Goal: Task Accomplishment & Management: Use online tool/utility

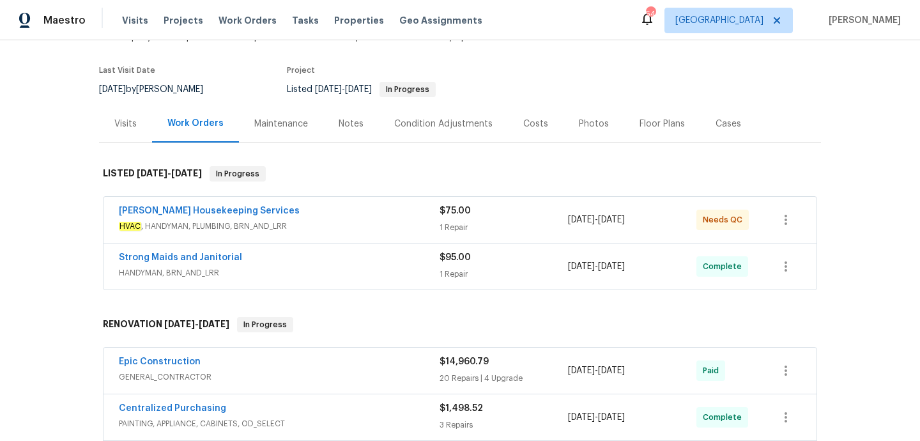
click at [338, 215] on div "Arelis Housekeeping Services" at bounding box center [279, 212] width 321 height 15
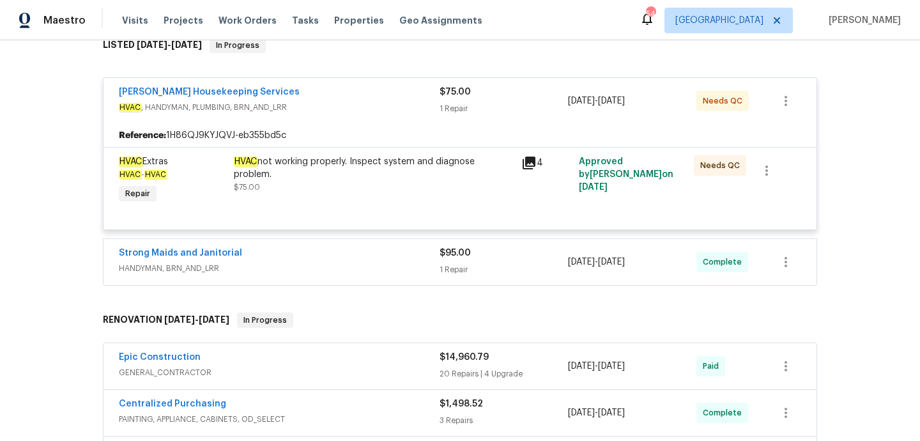
scroll to position [248, 0]
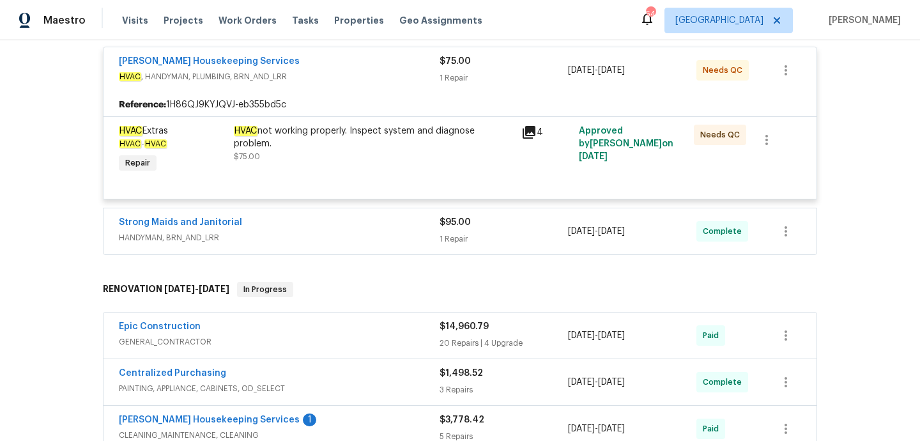
click at [334, 232] on span "HANDYMAN, BRN_AND_LRR" at bounding box center [279, 237] width 321 height 13
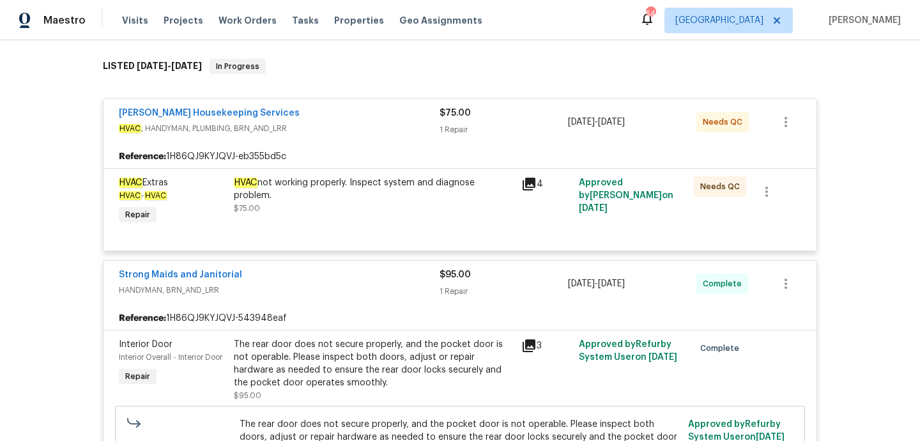
scroll to position [0, 0]
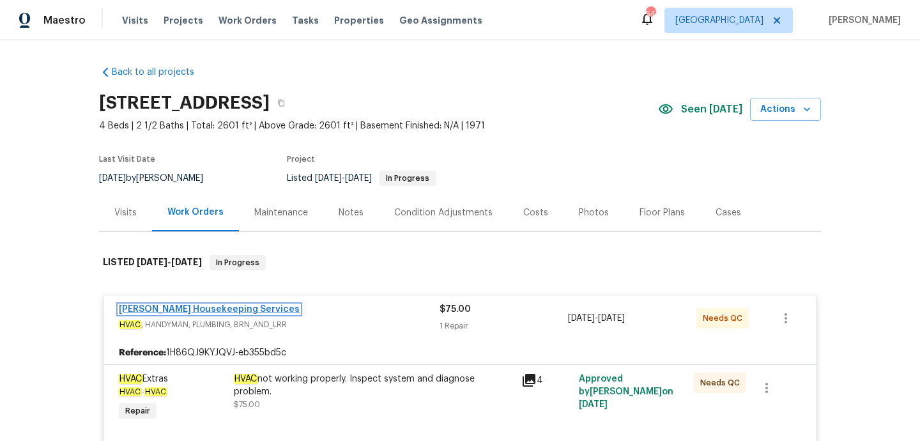
click at [226, 307] on link "Arelis Housekeeping Services" at bounding box center [209, 309] width 181 height 9
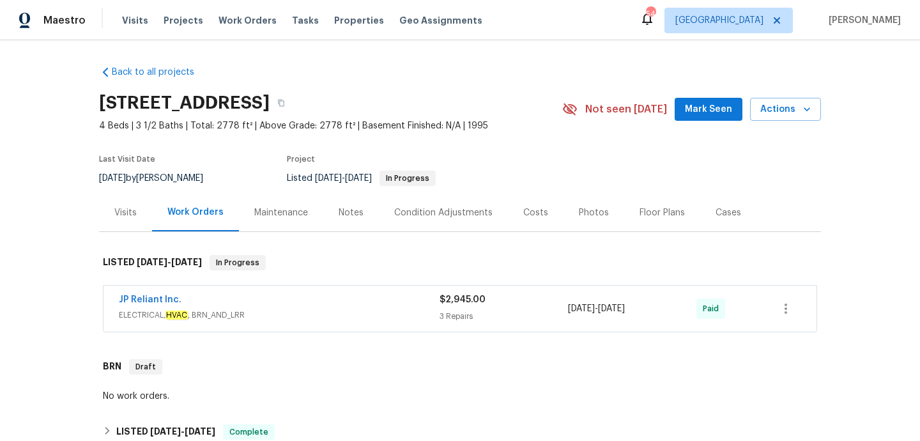
click at [419, 324] on div "JP Reliant Inc. ELECTRICAL, HVAC , BRN_AND_LRR $2,945.00 3 Repairs 8/9/2025 - 8…" at bounding box center [460, 309] width 713 height 46
click at [411, 304] on div "JP Reliant Inc." at bounding box center [279, 300] width 321 height 15
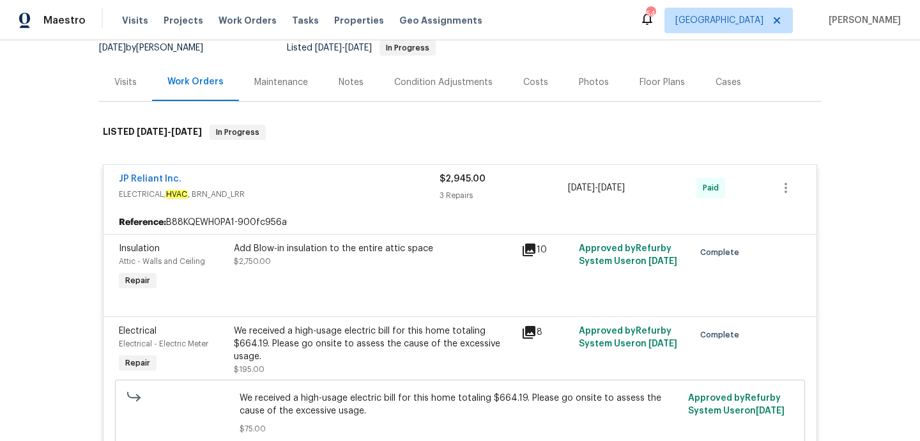
scroll to position [127, 0]
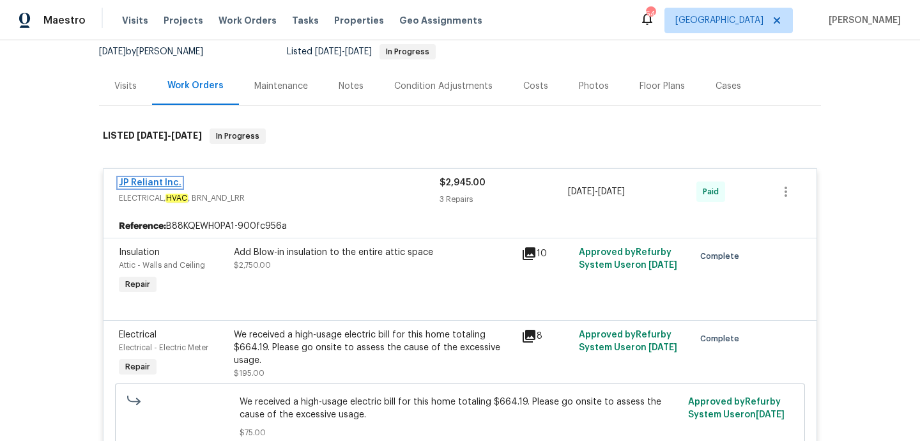
click at [144, 181] on link "JP Reliant Inc." at bounding box center [150, 182] width 63 height 9
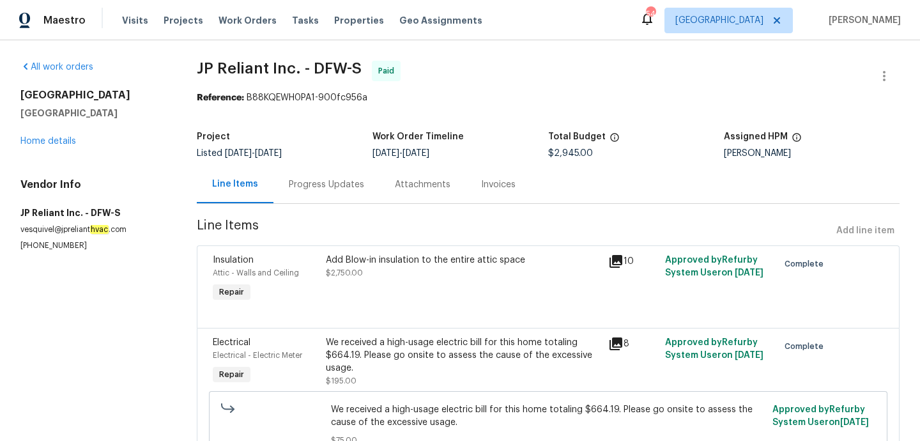
click at [305, 185] on div "Progress Updates" at bounding box center [326, 184] width 75 height 13
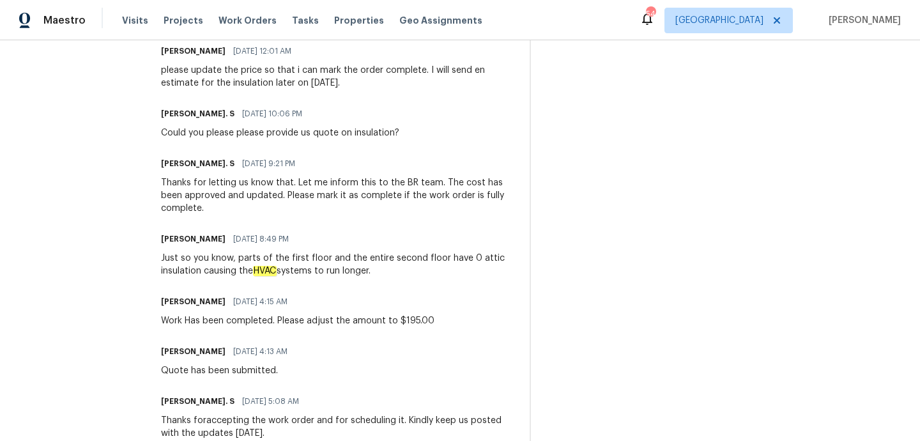
scroll to position [1214, 0]
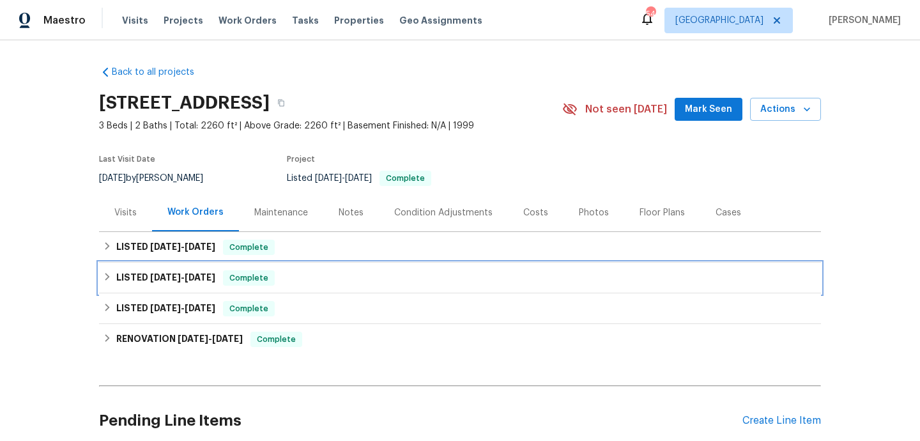
click at [316, 263] on div "LISTED [DATE] - [DATE] Complete" at bounding box center [460, 278] width 722 height 31
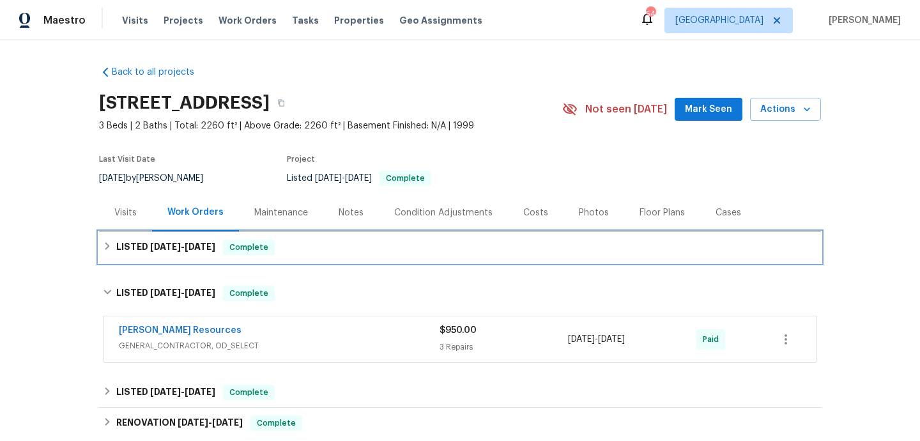
click at [319, 257] on div "LISTED [DATE] - [DATE] Complete" at bounding box center [460, 247] width 722 height 31
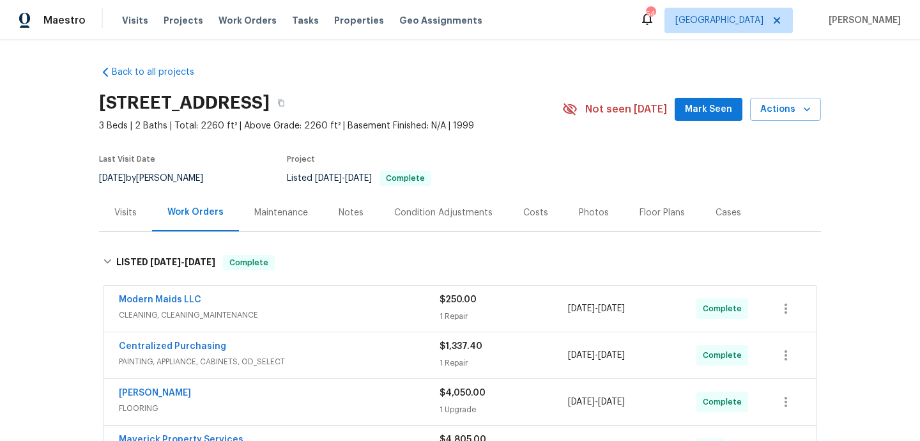
click at [321, 301] on div "Modern Maids LLC" at bounding box center [279, 300] width 321 height 15
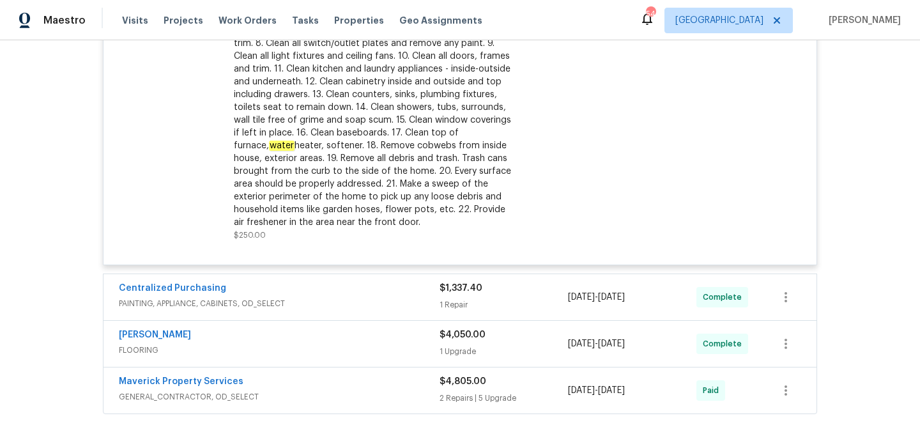
scroll to position [432, 0]
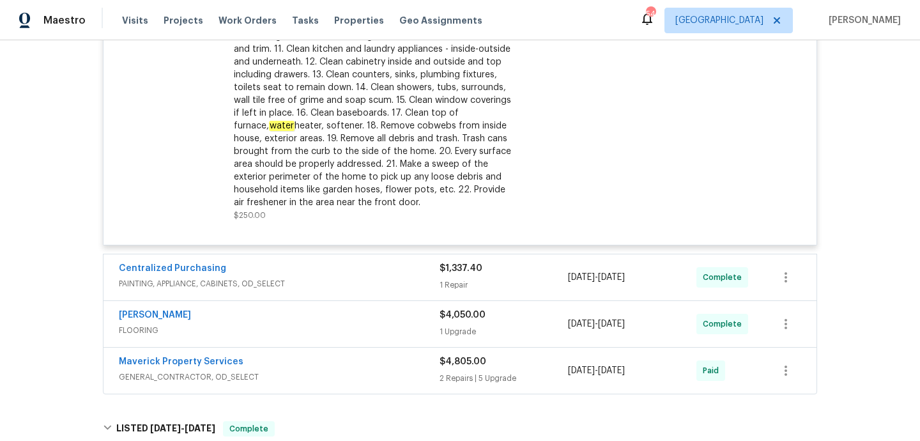
click at [351, 286] on span "PAINTING, APPLIANCE, CABINETS, OD_SELECT" at bounding box center [279, 283] width 321 height 13
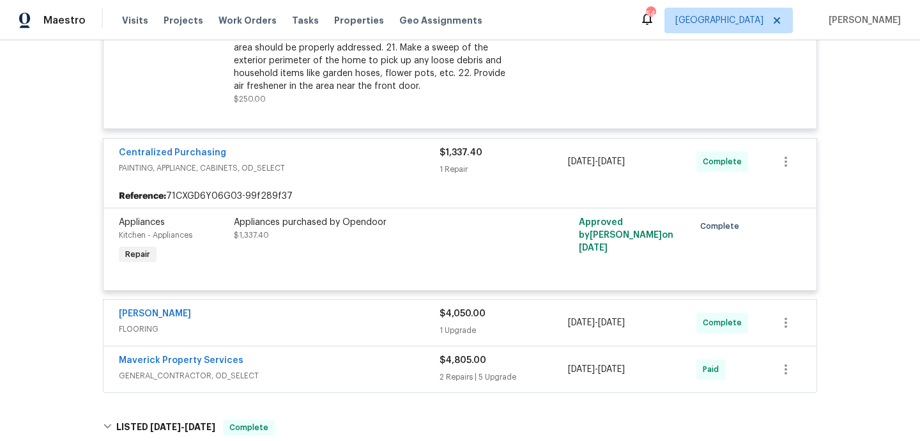
scroll to position [654, 0]
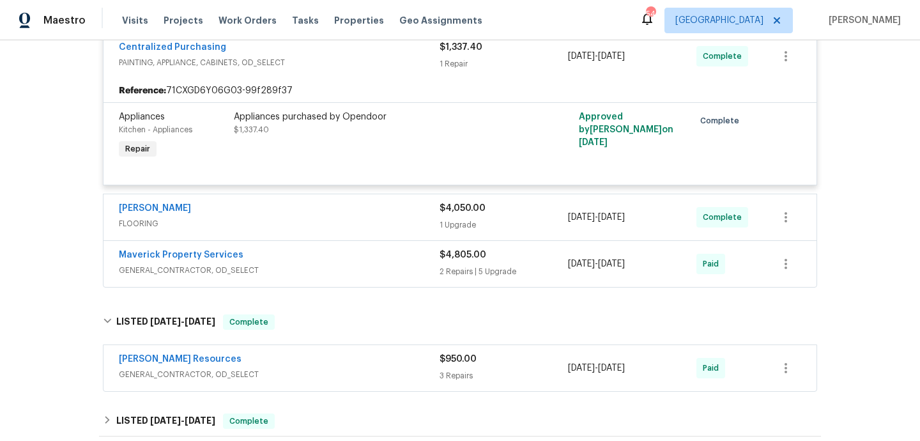
click at [363, 222] on span "FLOORING" at bounding box center [279, 223] width 321 height 13
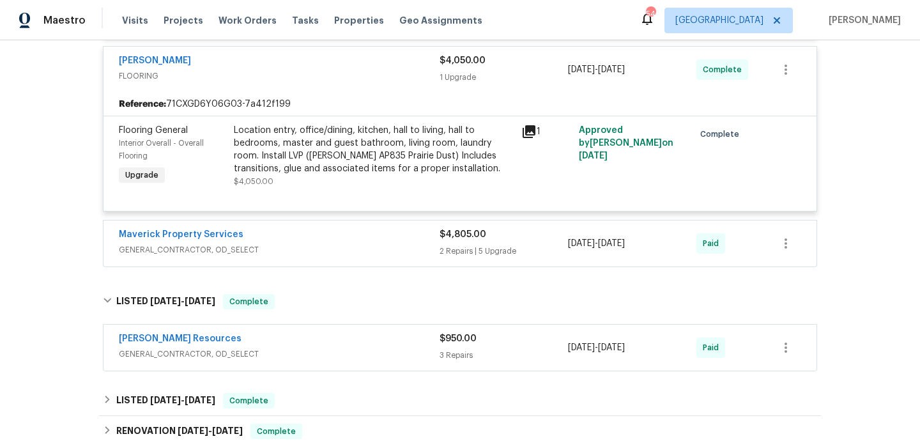
scroll to position [803, 0]
click at [362, 240] on div "Maverick Property Services" at bounding box center [279, 235] width 321 height 15
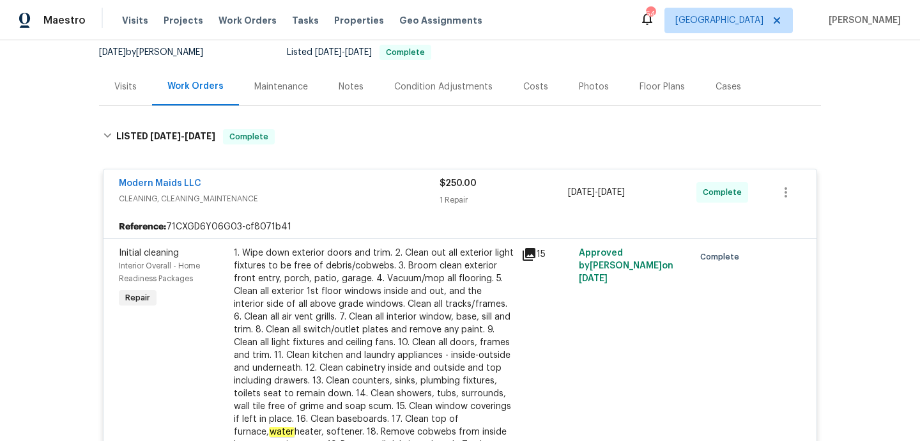
scroll to position [0, 0]
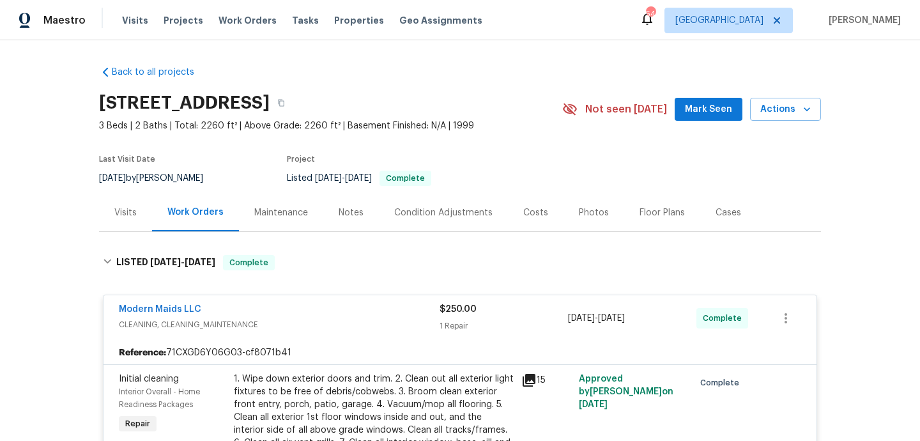
click at [134, 199] on div "Visits" at bounding box center [125, 213] width 53 height 38
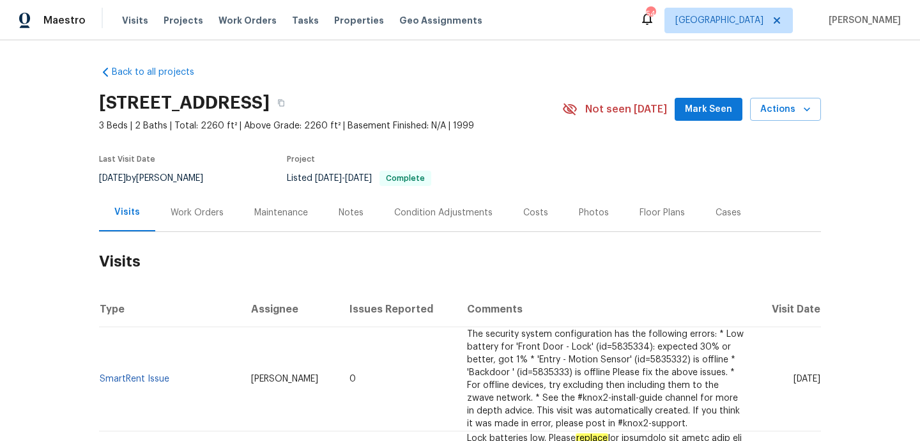
click at [215, 212] on div "Work Orders" at bounding box center [197, 212] width 53 height 13
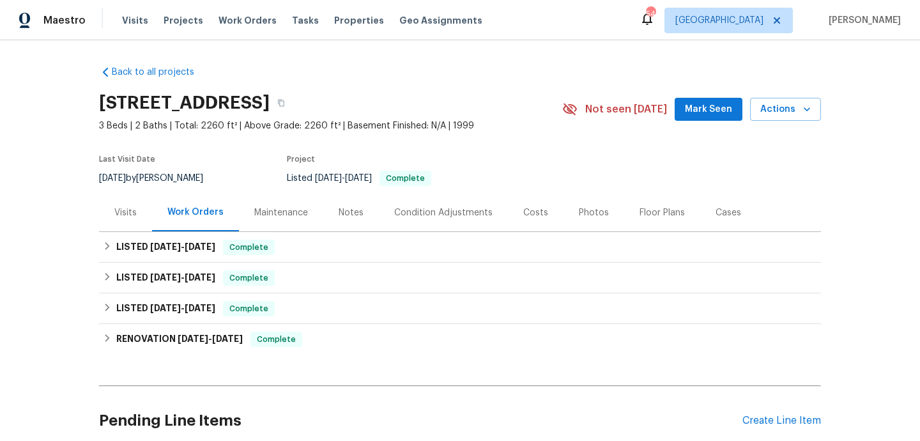
click at [134, 217] on div "Visits" at bounding box center [125, 212] width 22 height 13
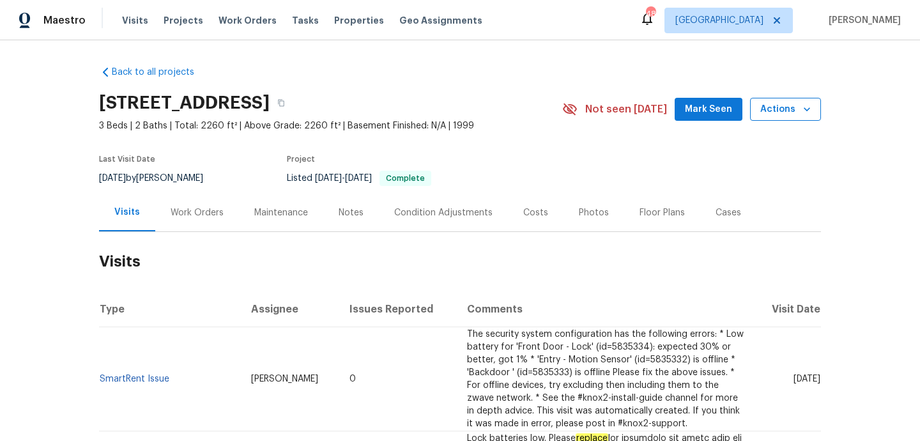
click at [785, 100] on button "Actions" at bounding box center [785, 110] width 71 height 24
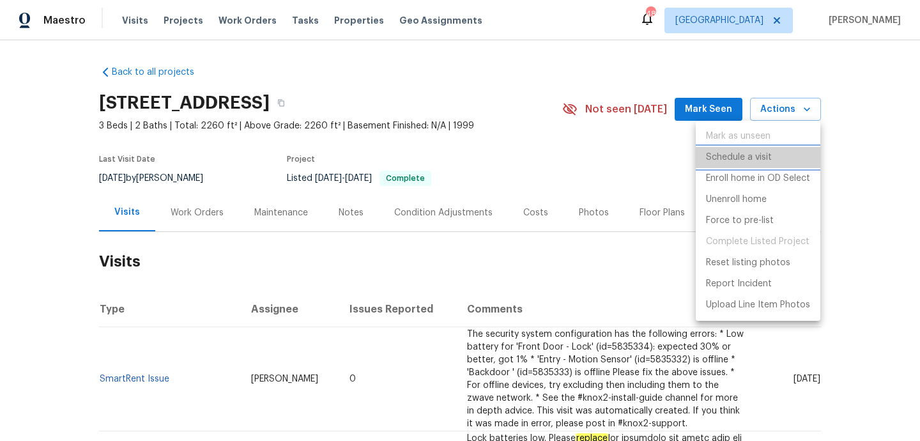
click at [756, 158] on p "Schedule a visit" at bounding box center [739, 157] width 66 height 13
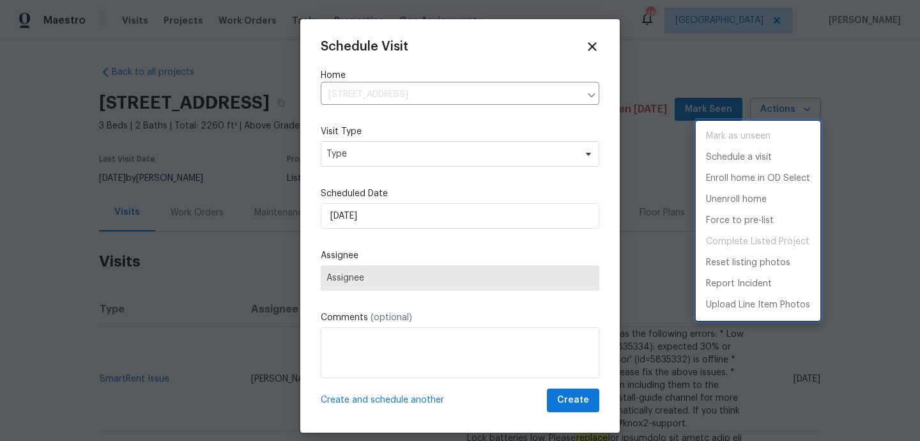
click at [434, 154] on div at bounding box center [460, 220] width 920 height 441
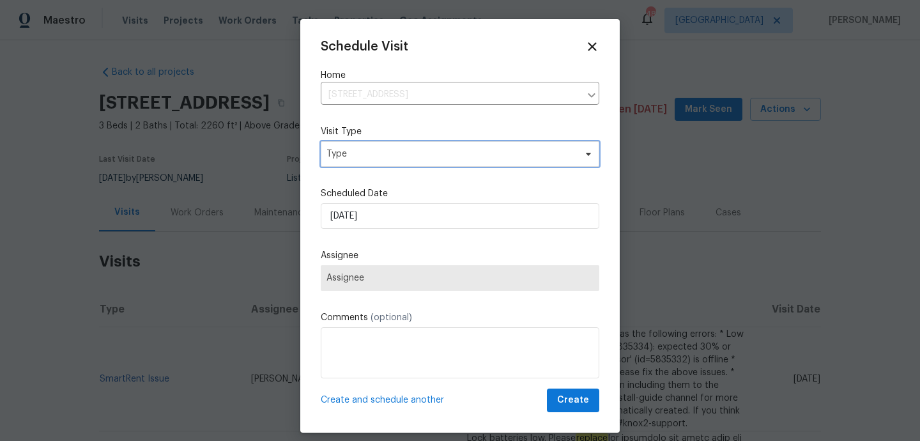
click at [428, 153] on span "Type" at bounding box center [451, 154] width 249 height 13
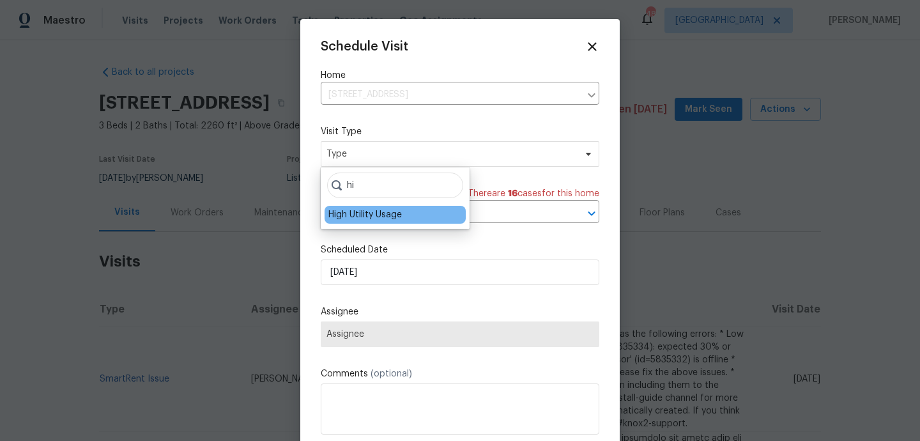
type input "hi"
click at [378, 220] on div "High Utility Usage" at bounding box center [364, 214] width 73 height 13
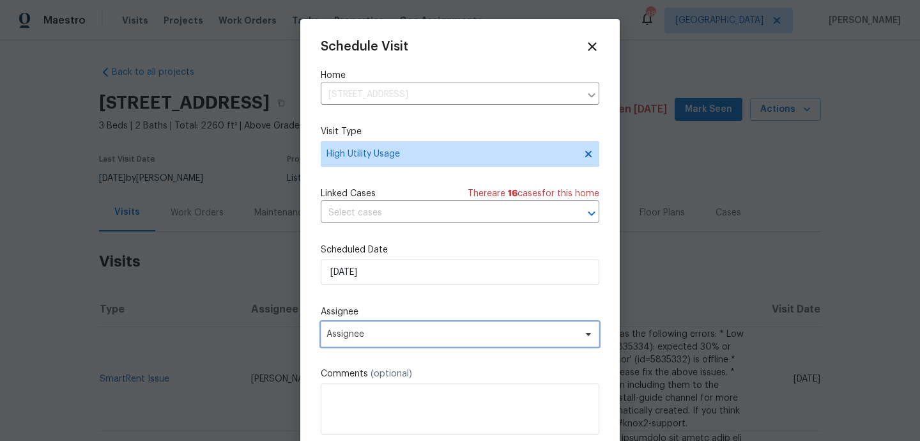
click at [378, 336] on span "Assignee" at bounding box center [452, 334] width 251 height 10
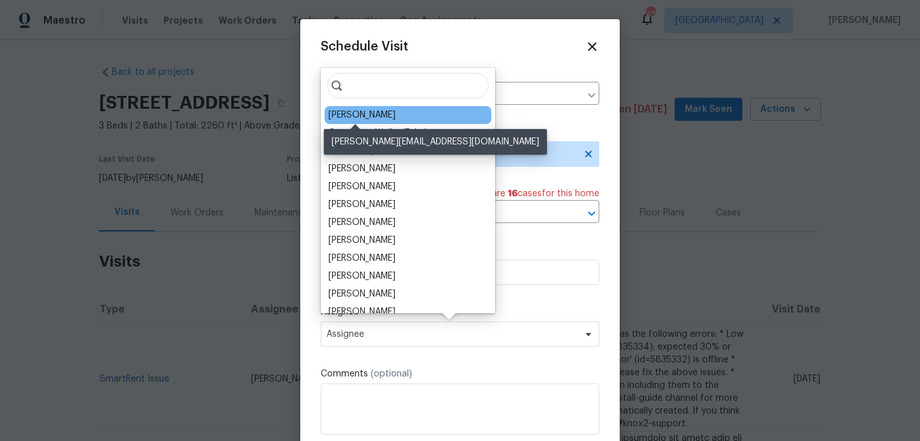
click at [366, 118] on div "[PERSON_NAME]" at bounding box center [361, 115] width 67 height 13
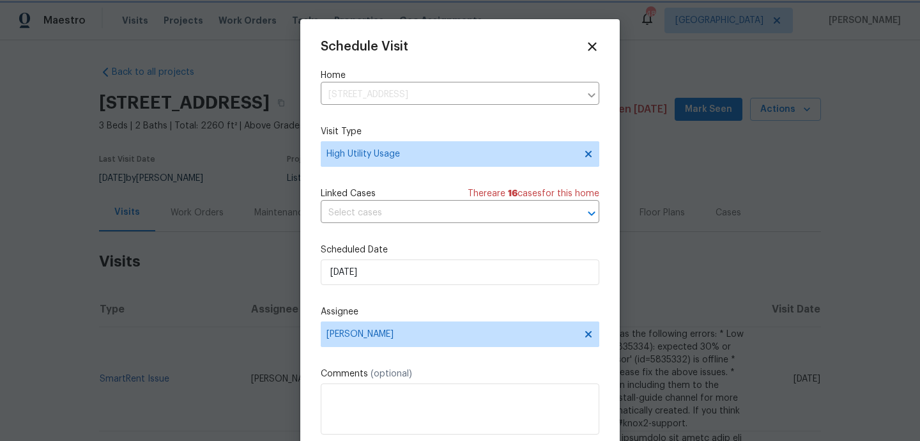
scroll to position [23, 0]
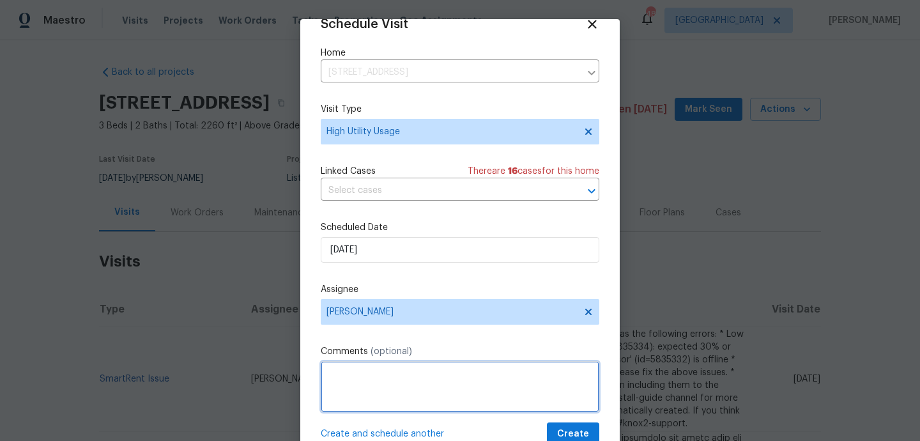
click at [378, 388] on textarea at bounding box center [460, 386] width 279 height 51
paste textarea "Hi team, we received a high-usage electric alert from a utility company for thi…"
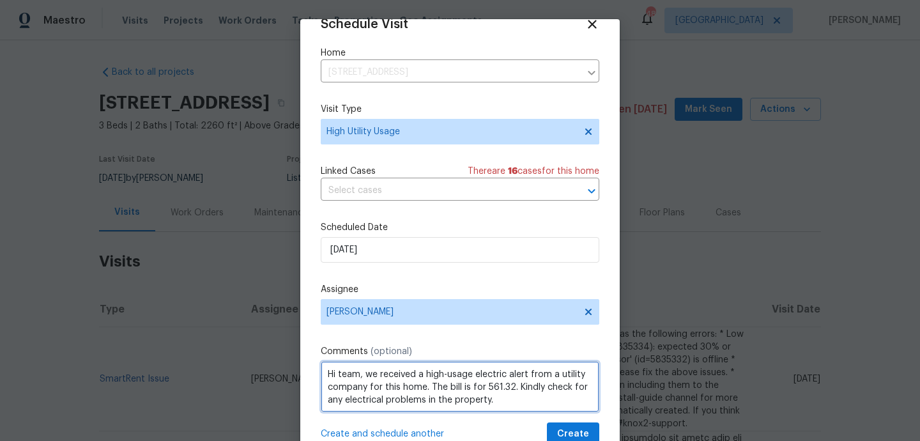
scroll to position [1, 0]
type textarea "Hi team, we received a high-usage electric alert from a utility company for thi…"
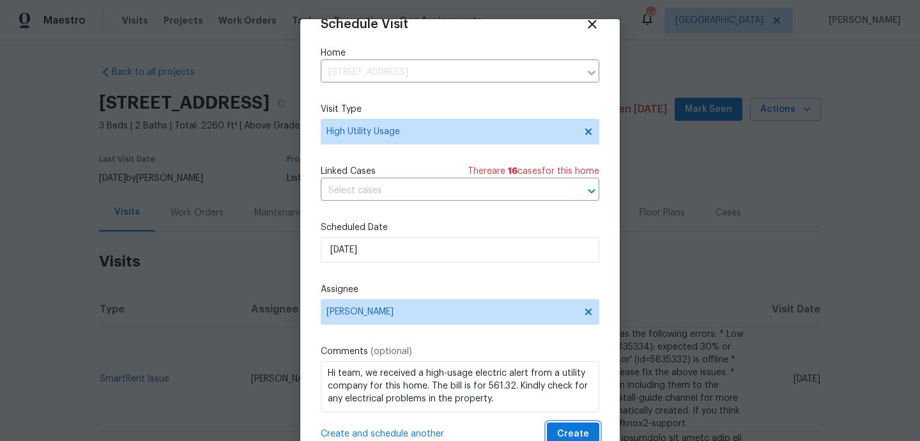
click at [569, 429] on span "Create" at bounding box center [573, 434] width 32 height 16
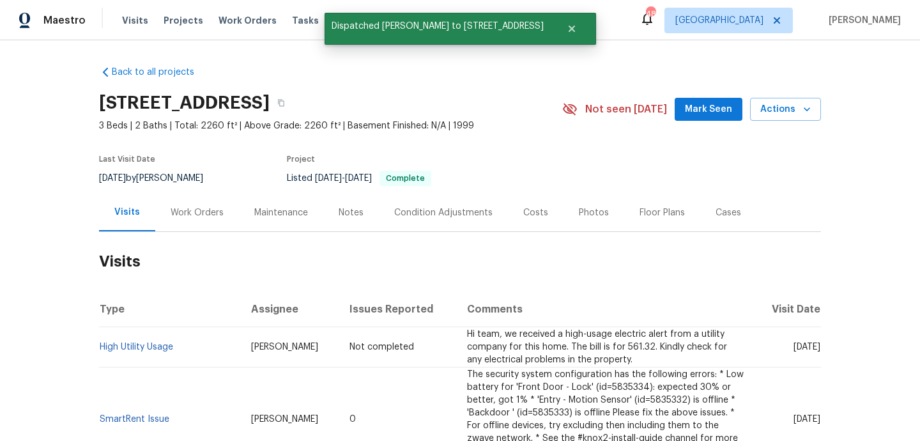
scroll to position [0, 0]
click at [151, 347] on link "High Utility Usage" at bounding box center [136, 347] width 73 height 9
